Goal: Information Seeking & Learning: Learn about a topic

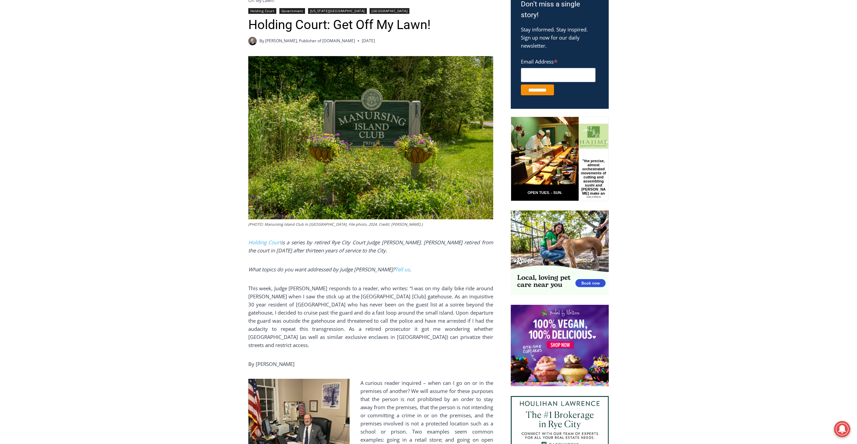
scroll to position [236, 0]
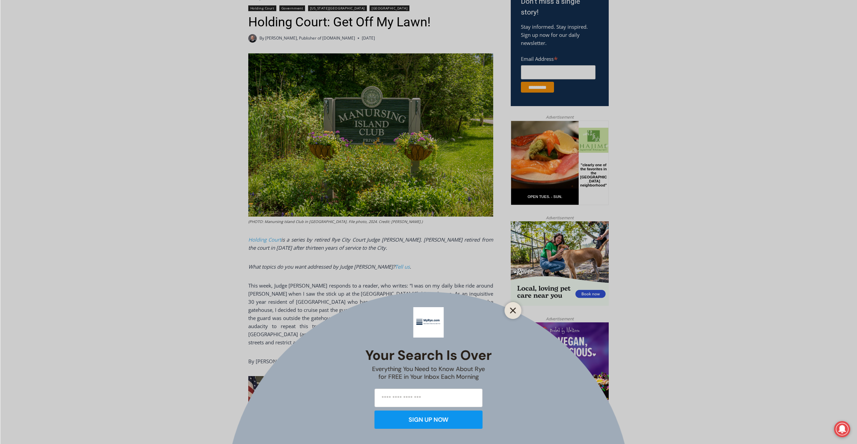
click at [512, 311] on line "Close" at bounding box center [512, 310] width 5 height 5
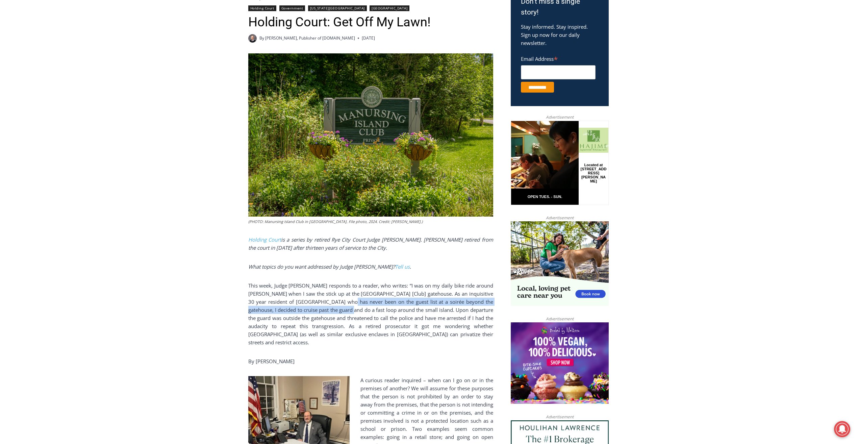
drag, startPoint x: 362, startPoint y: 295, endPoint x: 361, endPoint y: 303, distance: 8.2
click at [361, 303] on p "This week, Judge [PERSON_NAME] responds to a reader, who writes: “I was on my d…" at bounding box center [370, 313] width 245 height 65
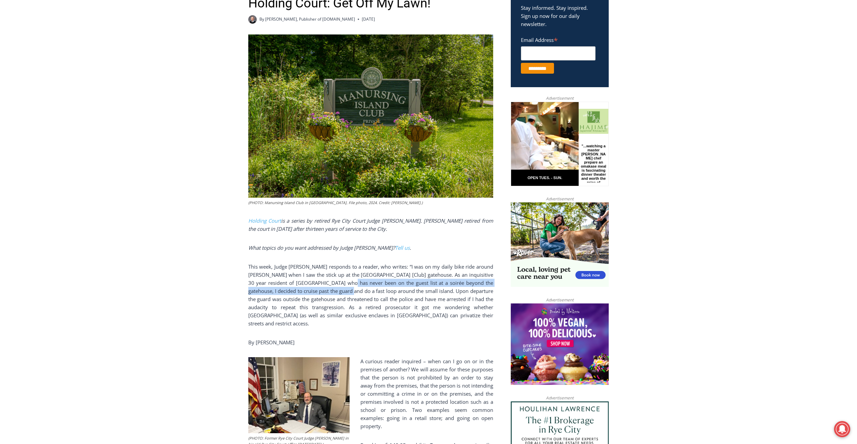
scroll to position [270, 0]
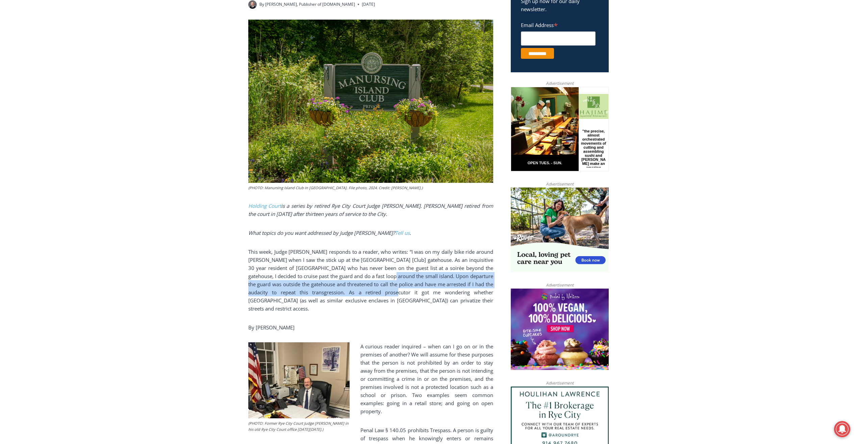
drag, startPoint x: 401, startPoint y: 269, endPoint x: 400, endPoint y: 286, distance: 17.6
click at [400, 286] on p "This week, Judge [PERSON_NAME] responds to a reader, who writes: “I was on my d…" at bounding box center [370, 280] width 245 height 65
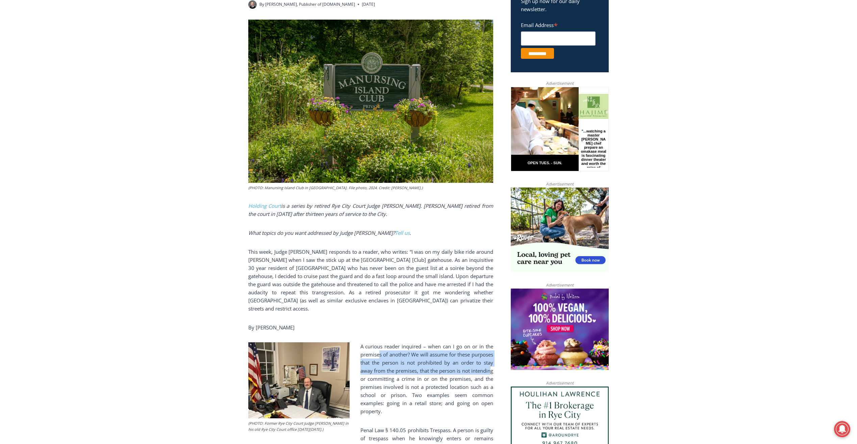
drag, startPoint x: 380, startPoint y: 339, endPoint x: 380, endPoint y: 360, distance: 21.3
click at [380, 360] on p "A curious reader inquired – when can I go on or in the premises of another? We …" at bounding box center [370, 378] width 245 height 73
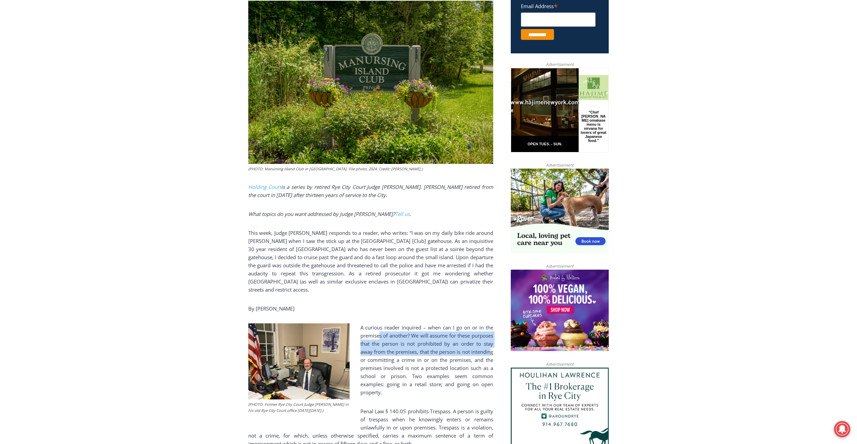
scroll to position [304, 0]
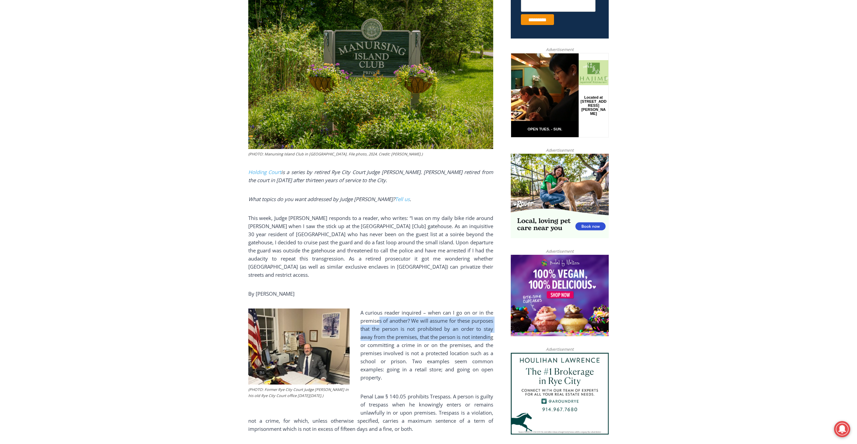
click at [428, 311] on p "A curious reader inquired – when can I go on or in the premises of another? We …" at bounding box center [370, 344] width 245 height 73
drag, startPoint x: 429, startPoint y: 308, endPoint x: 429, endPoint y: 334, distance: 26.4
click at [429, 334] on p "A curious reader inquired – when can I go on or in the premises of another? We …" at bounding box center [370, 344] width 245 height 73
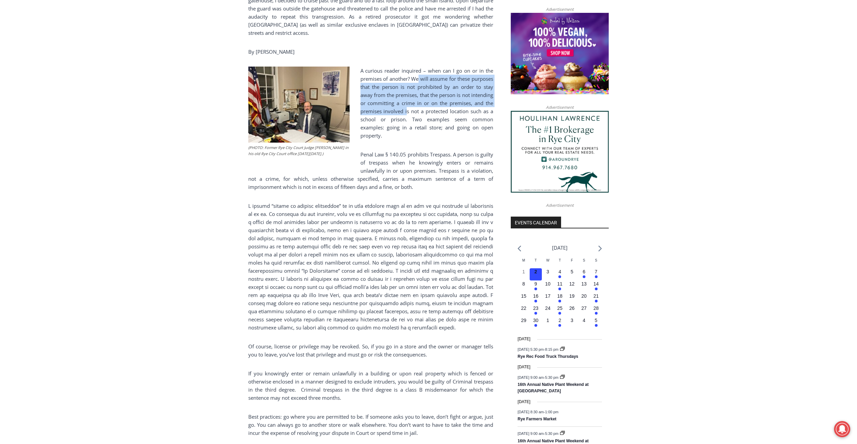
scroll to position [574, 0]
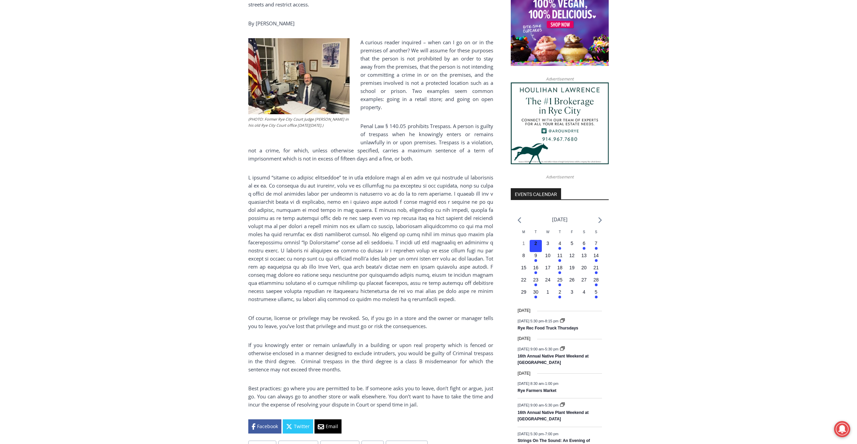
click at [327, 342] on p "If you knowingly enter or remain unlawfully in a building or upon real property…" at bounding box center [370, 357] width 245 height 32
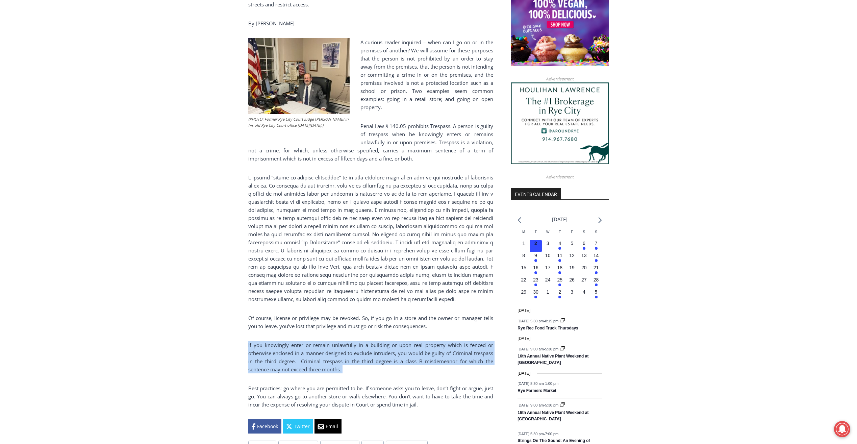
click at [327, 342] on p "If you knowingly enter or remain unlawfully in a building or upon real property…" at bounding box center [370, 357] width 245 height 32
drag, startPoint x: 327, startPoint y: 342, endPoint x: 272, endPoint y: 351, distance: 55.9
click at [272, 351] on p "If you knowingly enter or remain unlawfully in a building or upon real property…" at bounding box center [370, 357] width 245 height 32
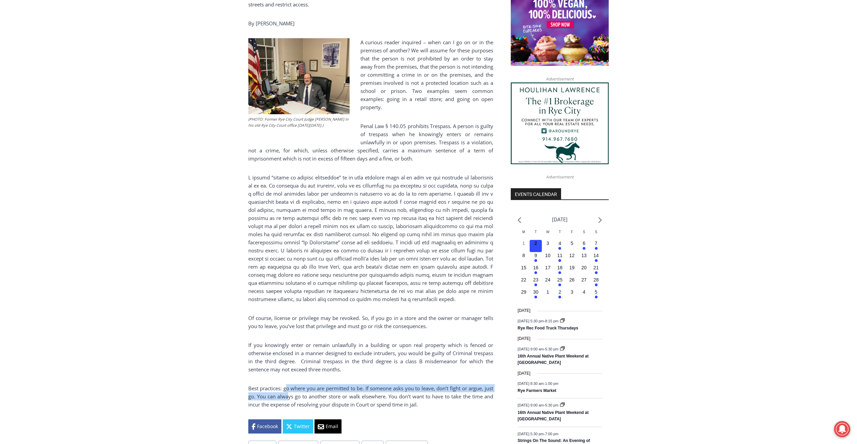
drag, startPoint x: 286, startPoint y: 371, endPoint x: 287, endPoint y: 383, distance: 12.2
click at [287, 384] on p "Best practices: go where you are permitted to be. If someone asks you to leave,…" at bounding box center [370, 396] width 245 height 24
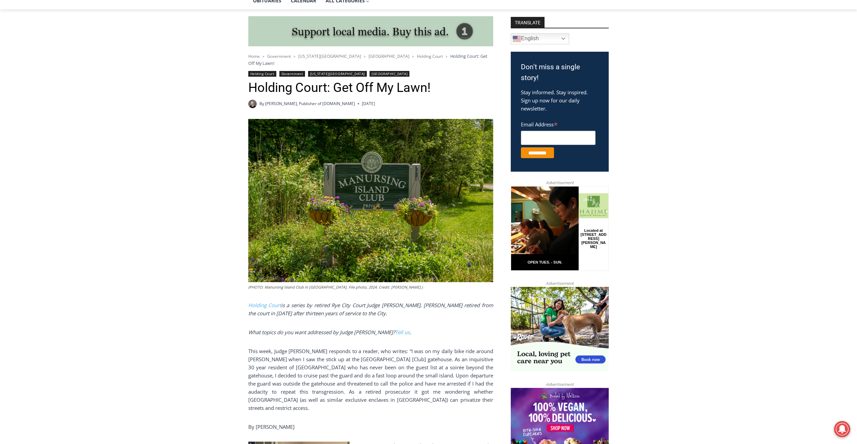
scroll to position [101, 0]
